Goal: Information Seeking & Learning: Find specific fact

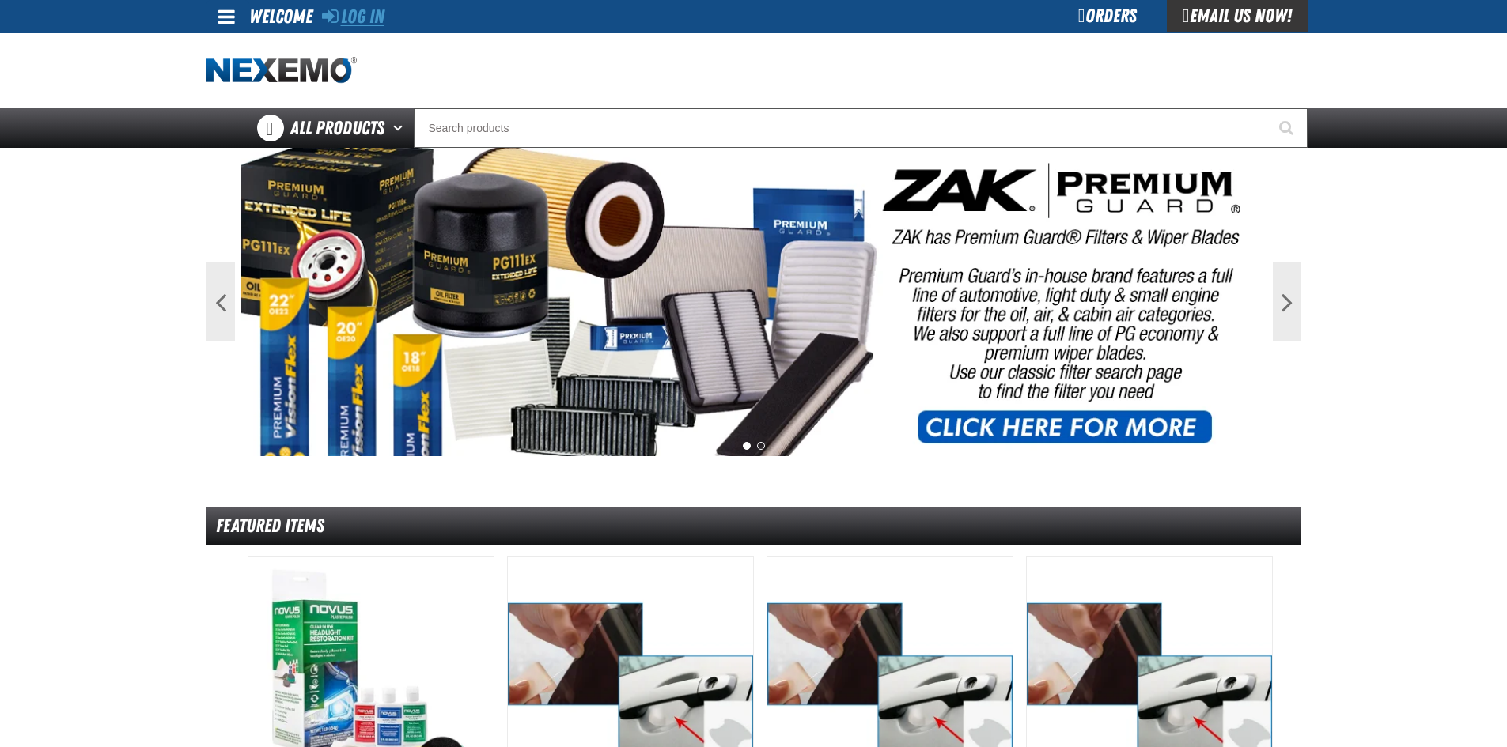
click at [362, 9] on link "Log In" at bounding box center [353, 17] width 62 height 22
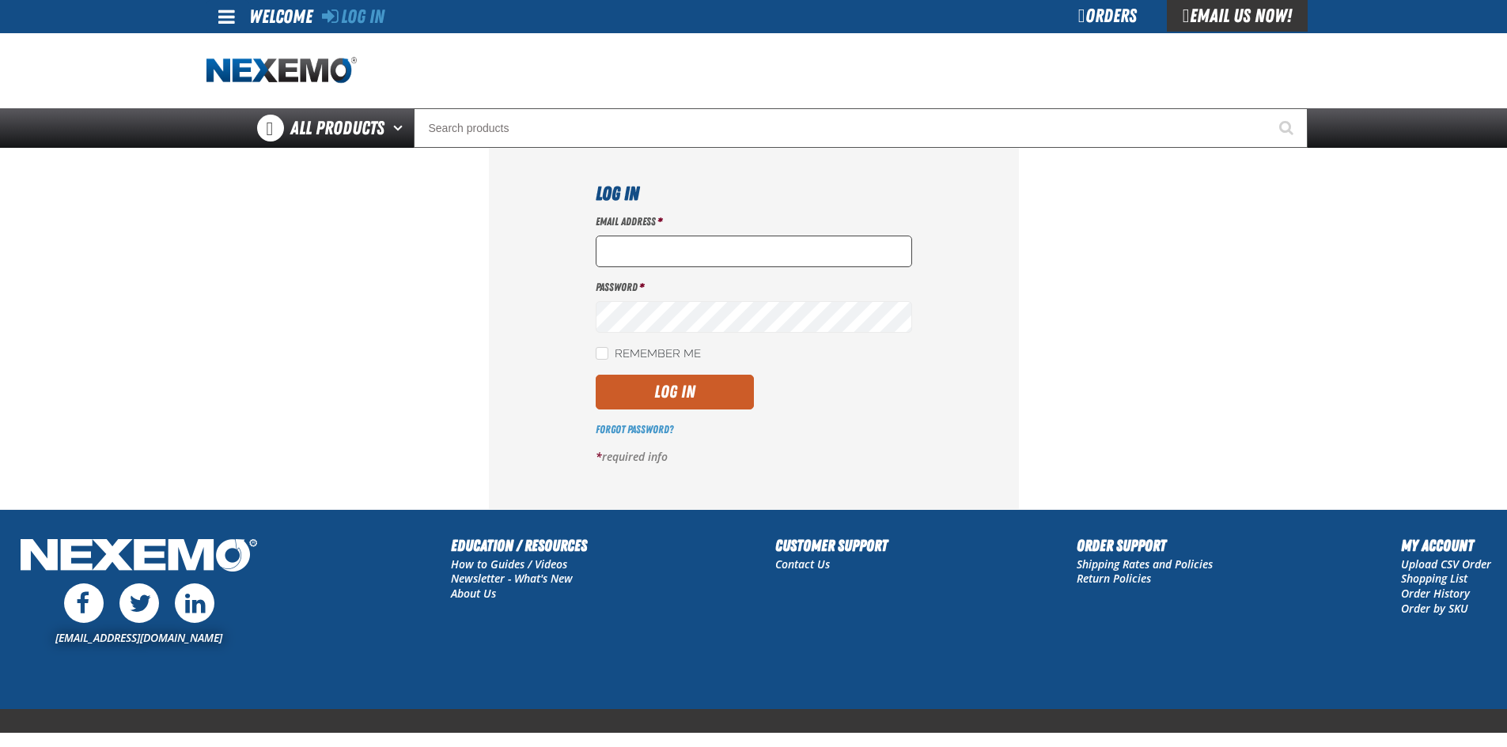
click at [647, 243] on input "Email Address *" at bounding box center [754, 252] width 316 height 32
type input "[EMAIL_ADDRESS][DOMAIN_NAME]"
click at [596, 375] on button "Log In" at bounding box center [675, 392] width 158 height 35
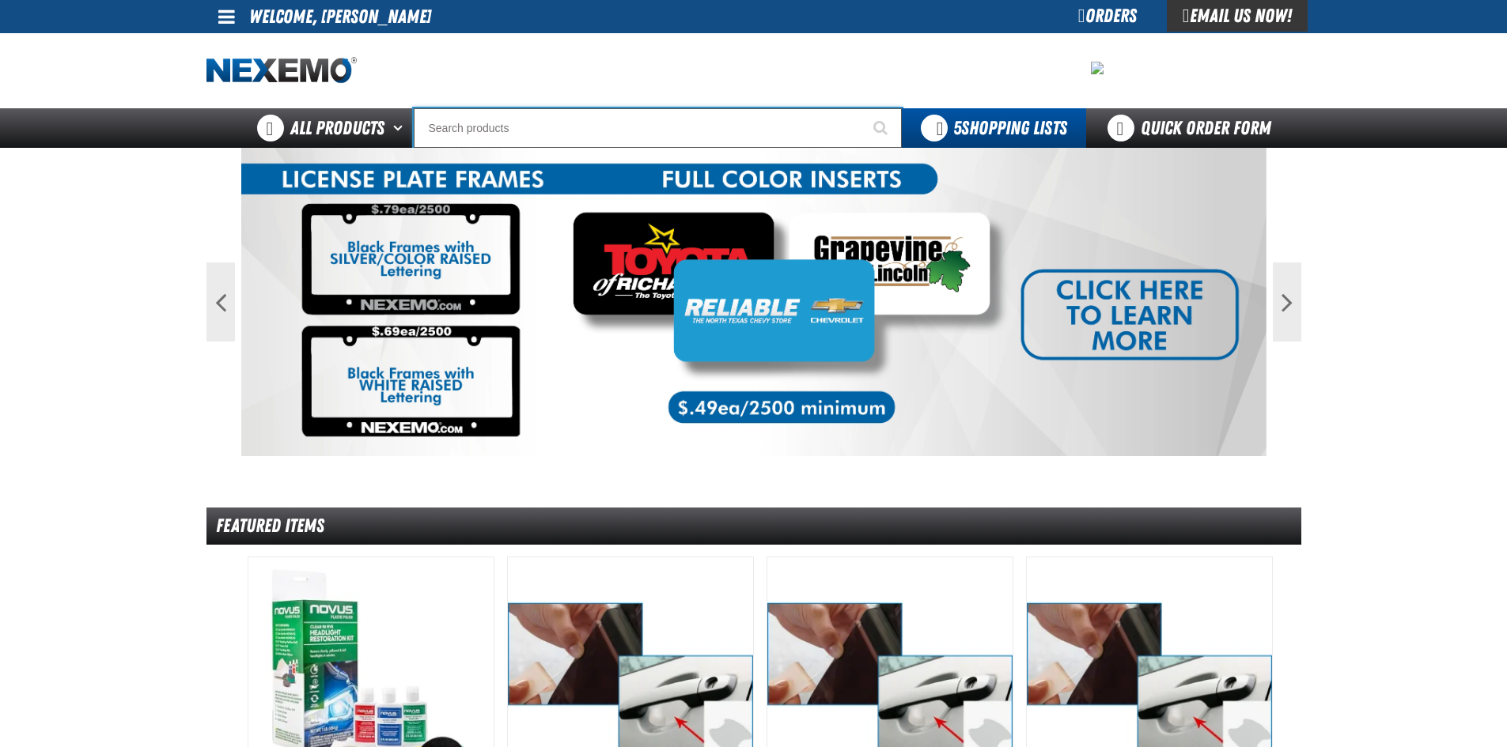
click at [499, 126] on input "Search" at bounding box center [658, 128] width 488 height 40
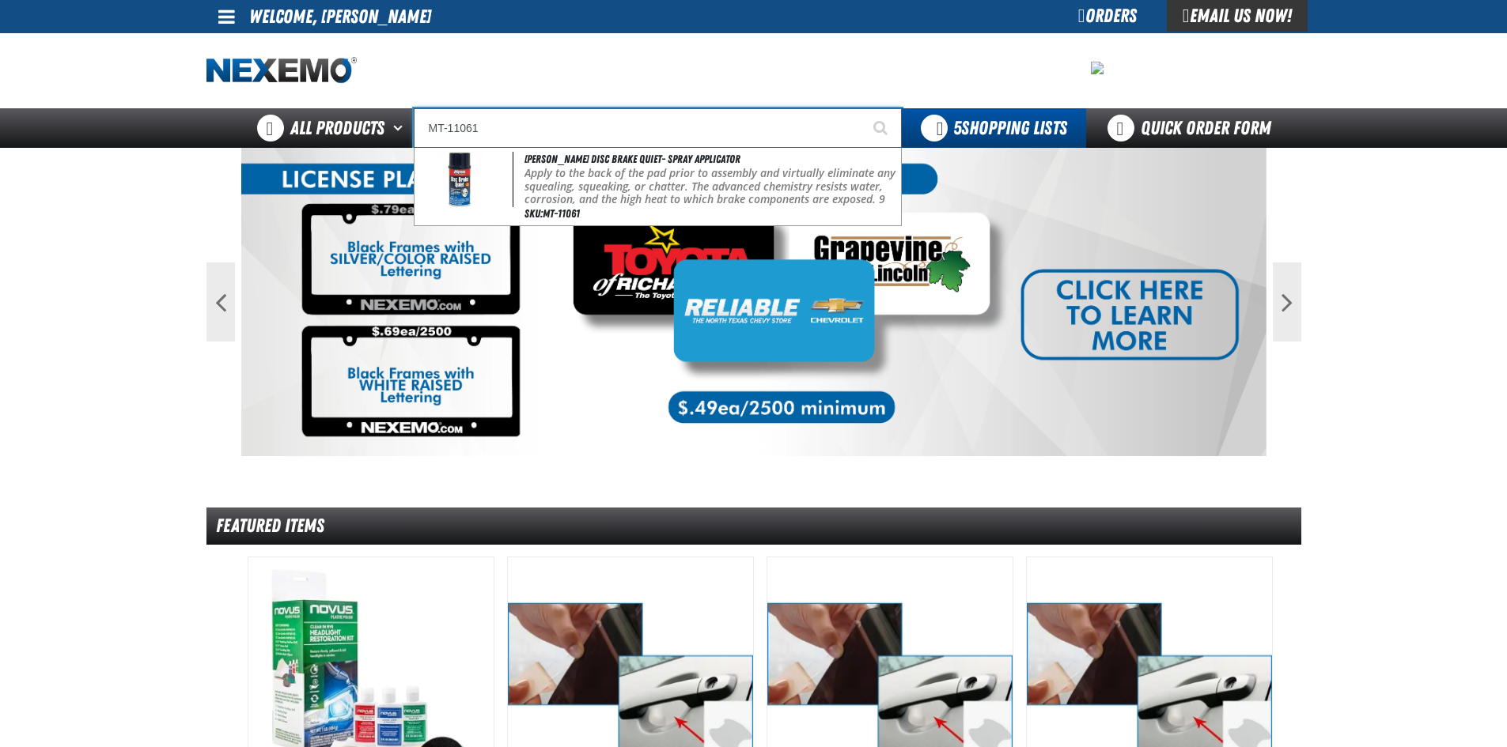
type input "MT-11061"
click at [862, 108] on button "Start Searching" at bounding box center [882, 128] width 40 height 40
